Goal: Task Accomplishment & Management: Manage account settings

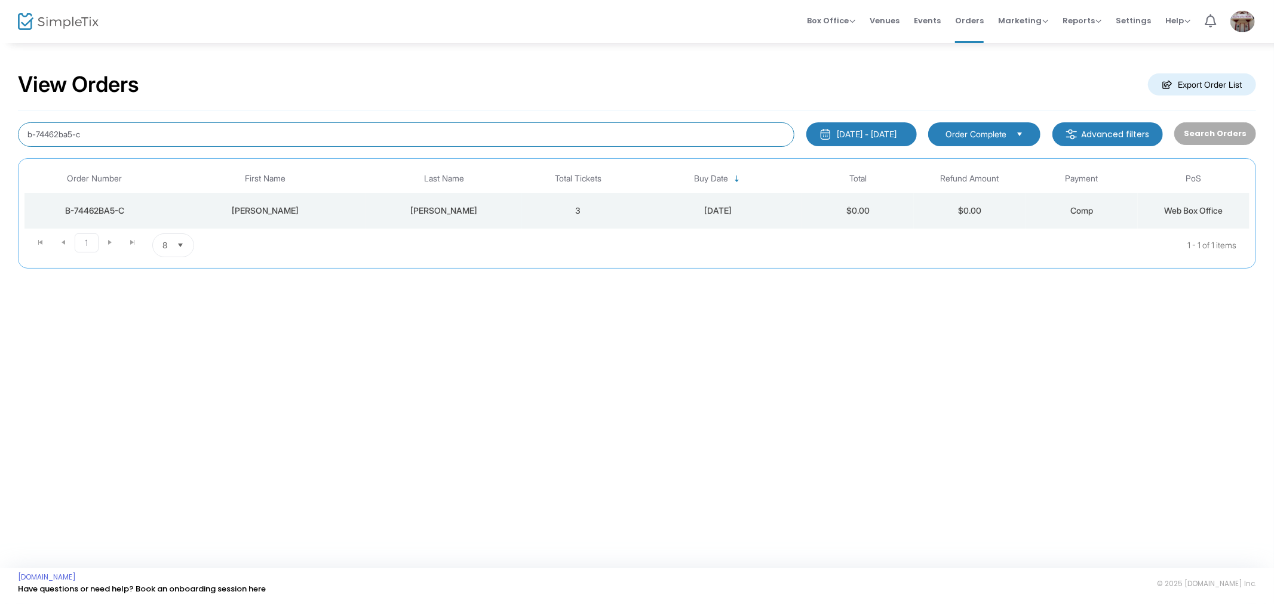
drag, startPoint x: 128, startPoint y: 133, endPoint x: 25, endPoint y: 134, distance: 103.3
click at [25, 135] on input "b-74462ba5-c" at bounding box center [406, 134] width 776 height 24
type input "b-cb31d3ea-a"
click at [456, 225] on td "Hegarty" at bounding box center [443, 211] width 156 height 36
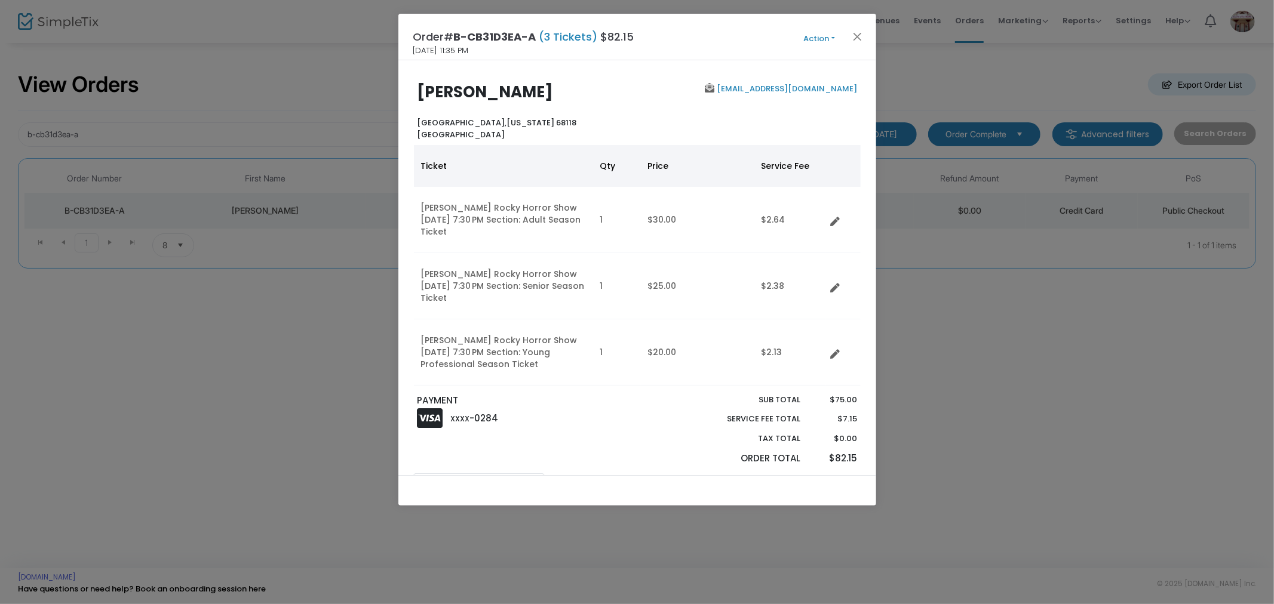
click at [608, 466] on div "PAYMENT XXXX -0284" at bounding box center [524, 433] width 226 height 79
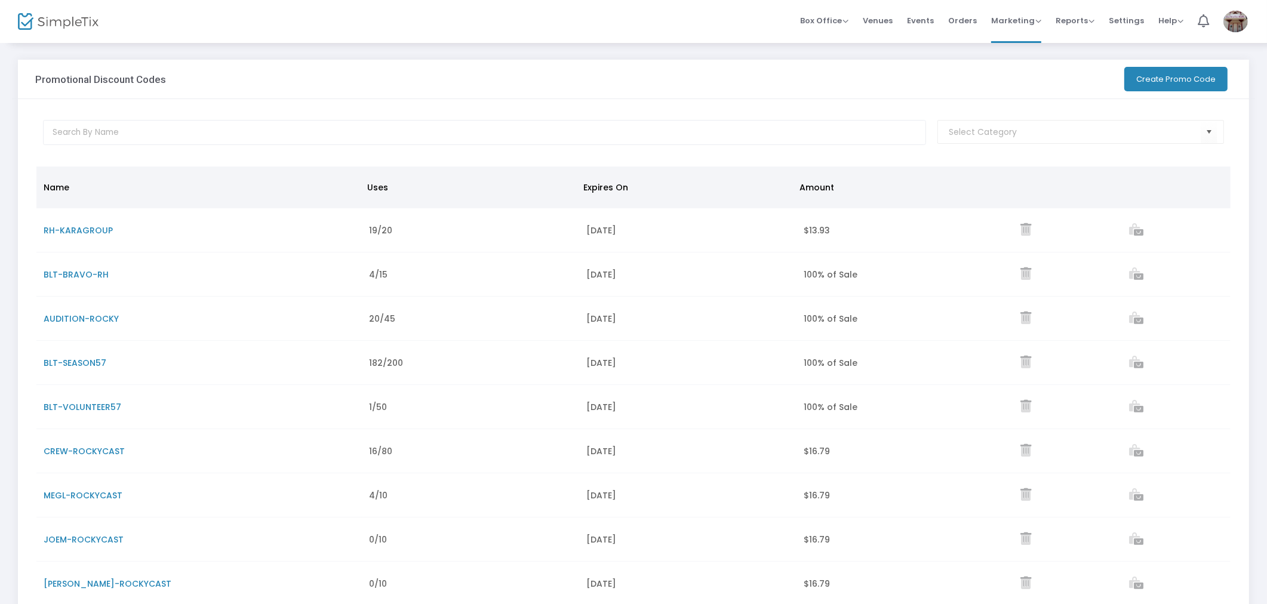
drag, startPoint x: 930, startPoint y: 23, endPoint x: 862, endPoint y: 56, distance: 75.8
click at [930, 23] on span "Events" at bounding box center [920, 20] width 27 height 30
